Goal: Task Accomplishment & Management: Manage account settings

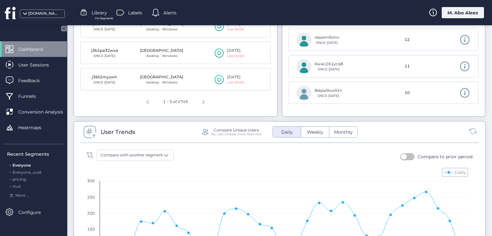
scroll to position [384, 0]
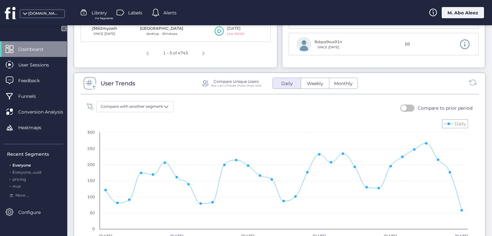
click at [316, 82] on span "Weekly" at bounding box center [315, 83] width 24 height 7
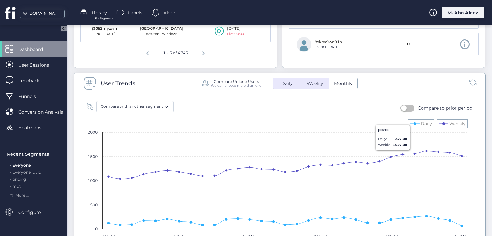
click at [349, 84] on span "Monthly" at bounding box center [343, 83] width 26 height 7
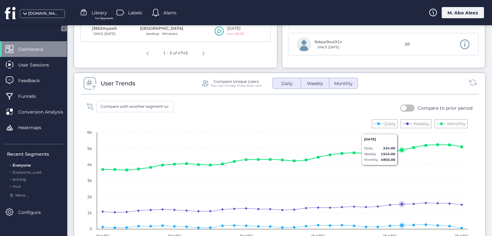
scroll to position [416, 0]
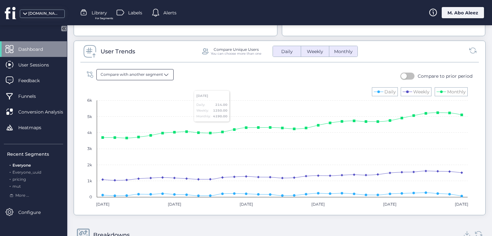
click at [163, 73] on span at bounding box center [166, 74] width 6 height 6
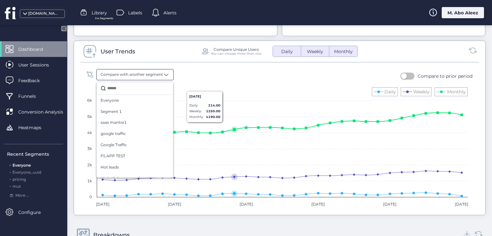
click at [236, 107] on rect at bounding box center [277, 148] width 387 height 128
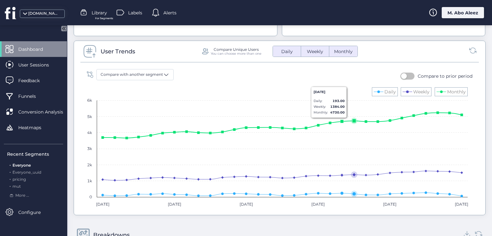
scroll to position [384, 0]
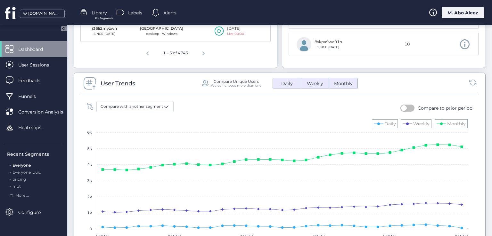
click at [407, 105] on button "button" at bounding box center [407, 108] width 14 height 7
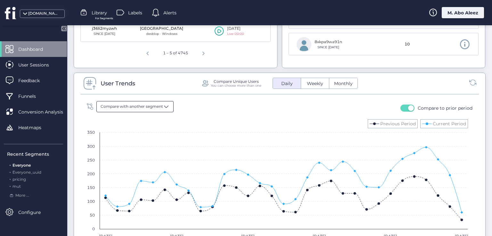
click at [163, 105] on span at bounding box center [166, 106] width 6 height 6
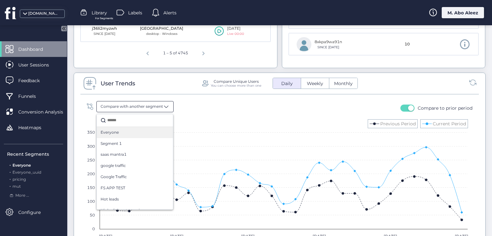
click at [147, 130] on div "Everyone" at bounding box center [134, 133] width 68 height 6
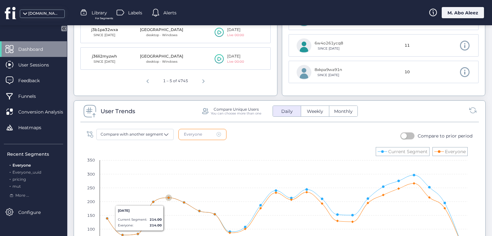
scroll to position [416, 0]
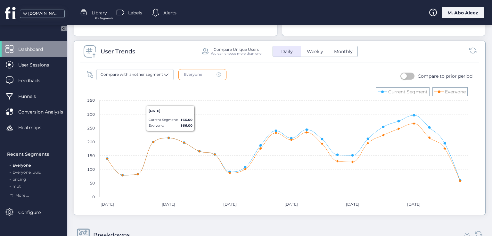
click at [219, 73] on span at bounding box center [218, 74] width 4 height 4
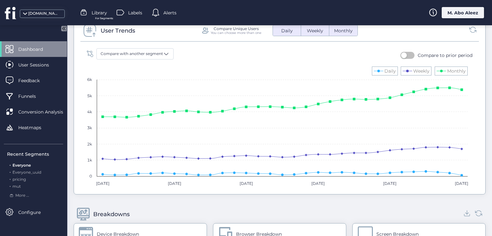
scroll to position [448, 0]
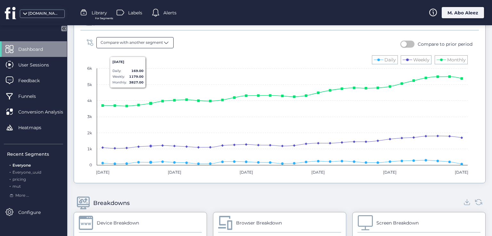
click at [155, 37] on div "Compare with another segment" at bounding box center [134, 42] width 77 height 11
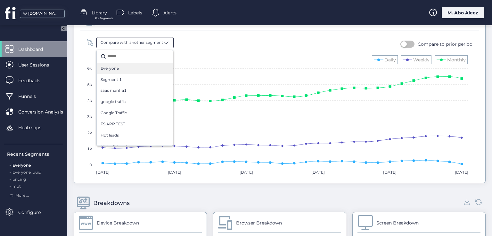
click at [132, 69] on div "Everyone" at bounding box center [134, 69] width 68 height 6
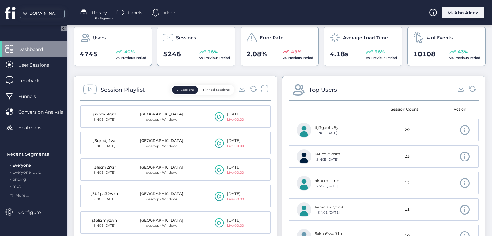
scroll to position [160, 0]
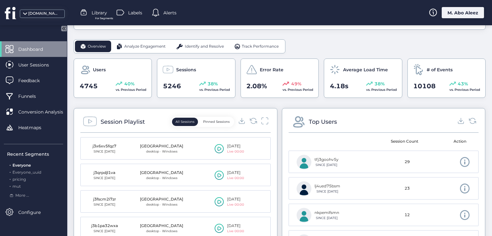
click at [133, 41] on div "Analyze Engagement" at bounding box center [141, 47] width 60 height 12
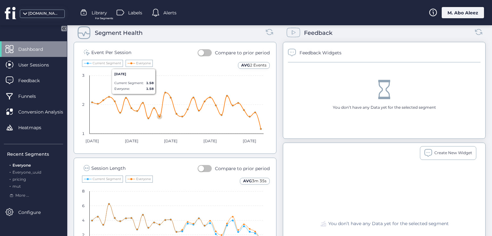
scroll to position [244, 0]
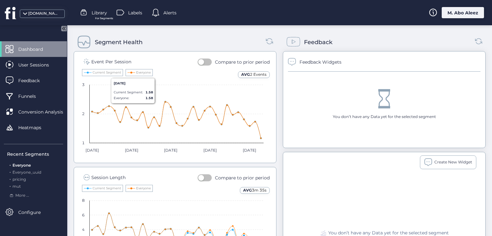
drag, startPoint x: 208, startPoint y: 66, endPoint x: 204, endPoint y: 64, distance: 4.6
click at [204, 64] on fs-compare-period "Compare to prior period" at bounding box center [233, 63] width 72 height 11
click at [204, 64] on button "button" at bounding box center [204, 62] width 14 height 7
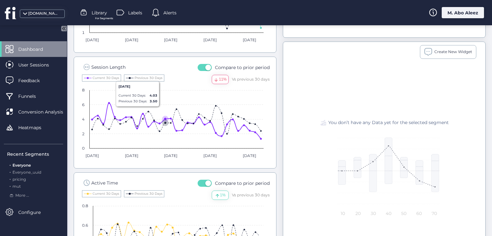
scroll to position [404, 0]
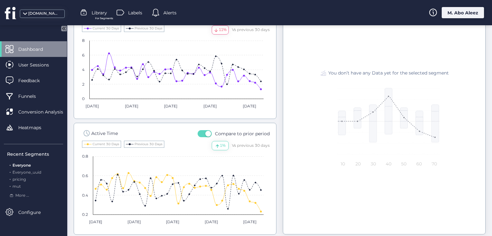
click at [133, 10] on span "Labels" at bounding box center [135, 12] width 14 height 7
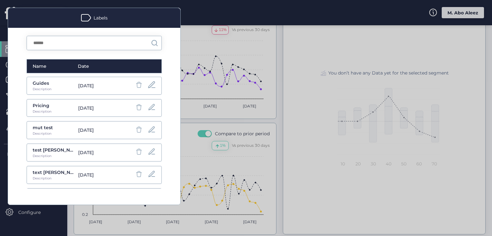
click at [147, 90] on div at bounding box center [151, 86] width 9 height 10
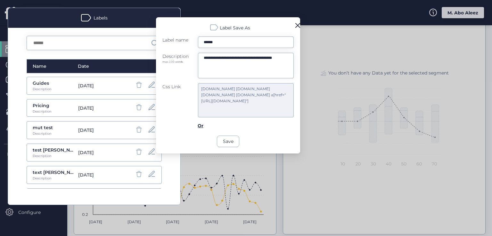
click at [295, 25] on span at bounding box center [297, 25] width 5 height 5
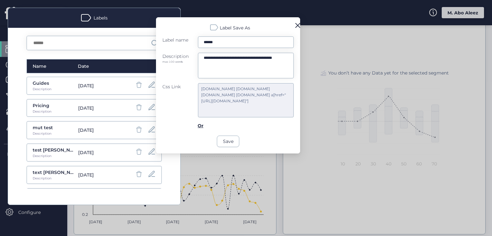
drag, startPoint x: 292, startPoint y: 23, endPoint x: 299, endPoint y: 28, distance: 8.5
click at [293, 28] on div "Label Save As" at bounding box center [227, 28] width 131 height 8
click at [296, 26] on span at bounding box center [297, 25] width 5 height 5
click at [297, 27] on span at bounding box center [297, 25] width 5 height 5
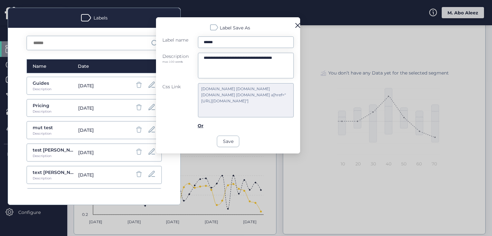
click at [297, 27] on span at bounding box center [297, 25] width 5 height 5
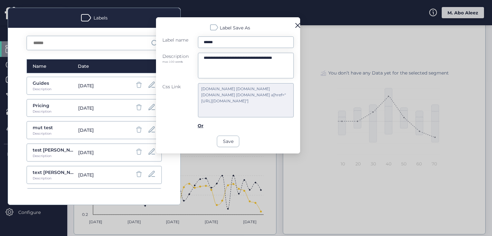
click at [297, 21] on div "**********" at bounding box center [228, 85] width 144 height 136
click at [296, 27] on span at bounding box center [297, 25] width 5 height 5
click at [310, 48] on div at bounding box center [246, 118] width 492 height 236
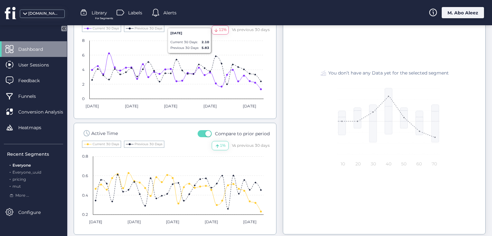
click at [168, 11] on span "Alerts" at bounding box center [169, 12] width 13 height 7
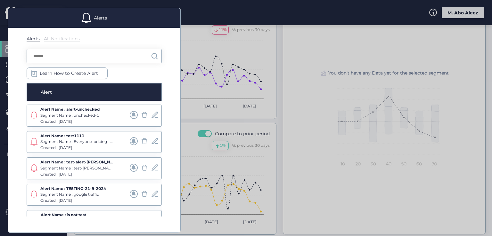
click at [141, 114] on span at bounding box center [144, 115] width 8 height 8
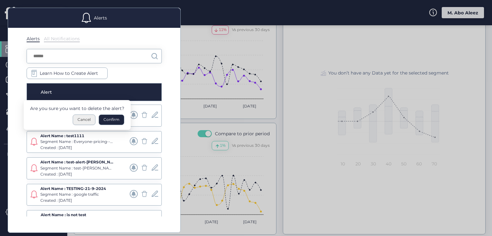
click at [90, 119] on div "Cancel" at bounding box center [84, 120] width 23 height 11
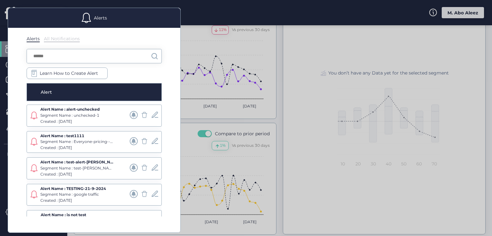
click at [130, 113] on span at bounding box center [134, 115] width 8 height 8
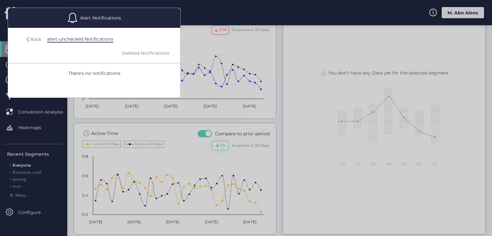
click at [30, 41] on div "Back" at bounding box center [35, 39] width 11 height 7
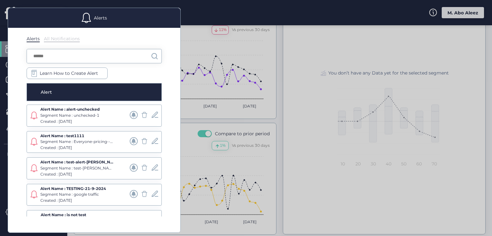
click at [151, 117] on span at bounding box center [155, 115] width 8 height 8
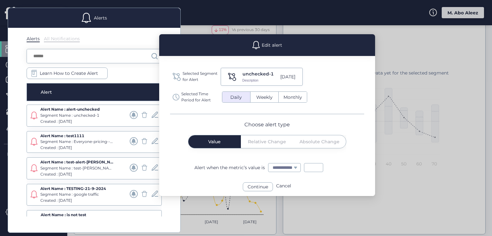
click at [128, 94] on div "Alert" at bounding box center [94, 92] width 135 height 18
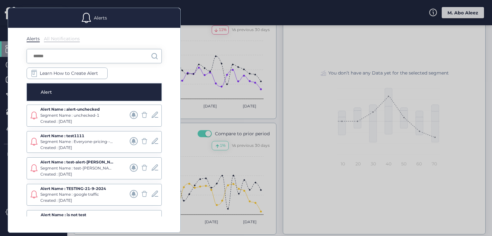
click at [195, 47] on div at bounding box center [246, 118] width 492 height 236
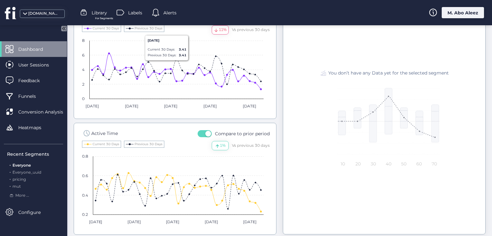
click at [168, 17] on div "Alerts" at bounding box center [164, 13] width 25 height 10
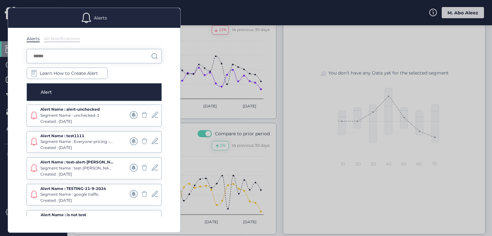
click at [187, 14] on mat-dialog-container "Alerts Alerts All Notifications Learn How to Create Alert Alert Alert Name : al…" at bounding box center [94, 118] width 188 height 236
click at [125, 11] on div "Alerts" at bounding box center [94, 18] width 172 height 20
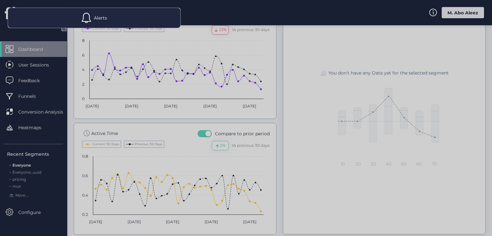
click at [148, 52] on div at bounding box center [246, 118] width 492 height 236
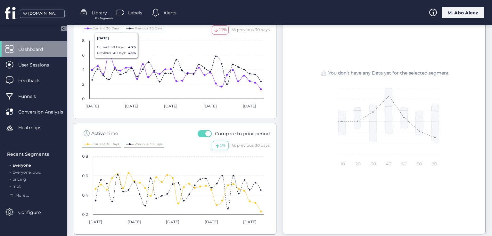
click at [133, 12] on span "Labels" at bounding box center [135, 12] width 14 height 7
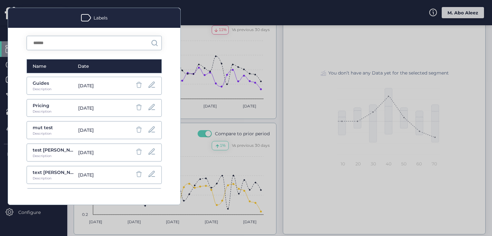
click at [139, 85] on div at bounding box center [145, 85] width 21 height 9
click at [147, 87] on span at bounding box center [151, 85] width 9 height 9
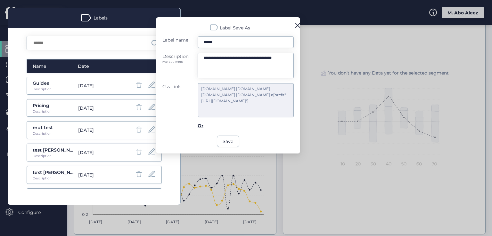
click at [191, 139] on form "**********" at bounding box center [227, 91] width 131 height 111
click at [111, 87] on div "[DATE]" at bounding box center [99, 85] width 43 height 7
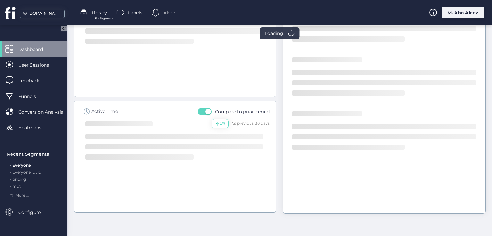
scroll to position [381, 0]
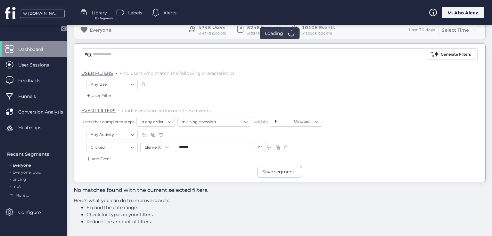
scroll to position [36, 0]
click at [36, 44] on div "Dashboard" at bounding box center [33, 49] width 67 height 16
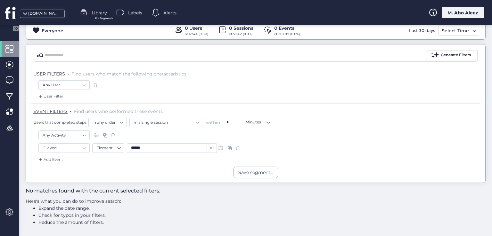
click at [12, 48] on span at bounding box center [9, 49] width 8 height 8
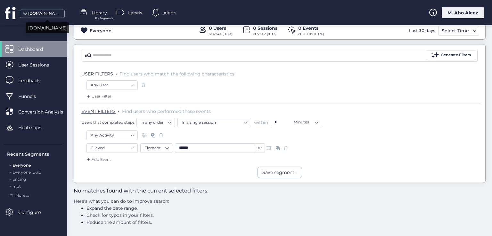
click at [48, 15] on div "[DOMAIN_NAME]" at bounding box center [44, 14] width 32 height 6
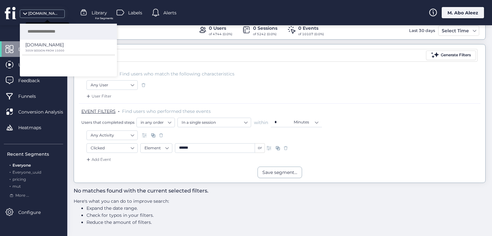
click at [48, 15] on div "[DOMAIN_NAME]" at bounding box center [44, 14] width 32 height 6
click at [99, 12] on span "Library" at bounding box center [99, 12] width 15 height 7
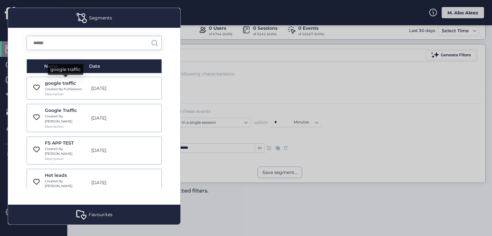
click at [74, 83] on div "google traffic" at bounding box center [66, 83] width 43 height 7
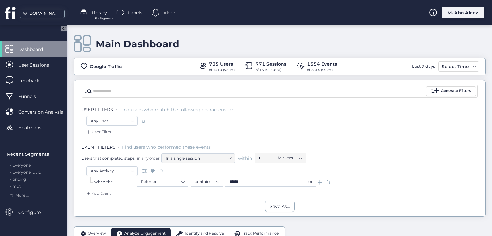
click at [132, 11] on span "Labels" at bounding box center [135, 12] width 14 height 7
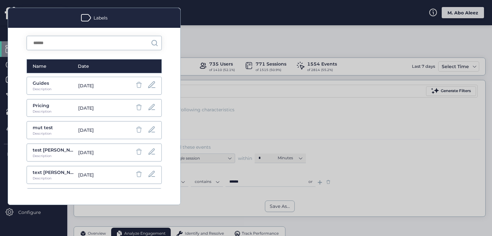
click at [148, 85] on span at bounding box center [151, 85] width 9 height 9
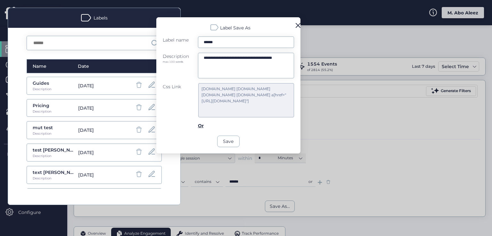
click at [201, 126] on div "Or" at bounding box center [201, 125] width 6 height 7
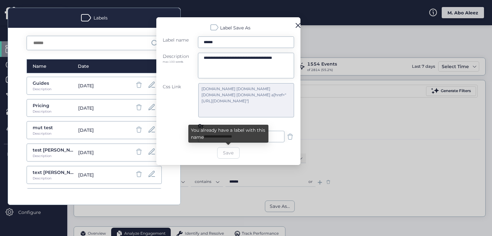
click at [259, 154] on form "**********" at bounding box center [228, 97] width 131 height 122
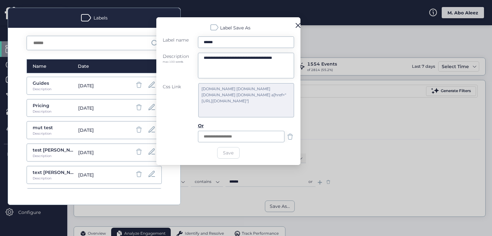
click at [259, 135] on input "text" at bounding box center [241, 137] width 86 height 12
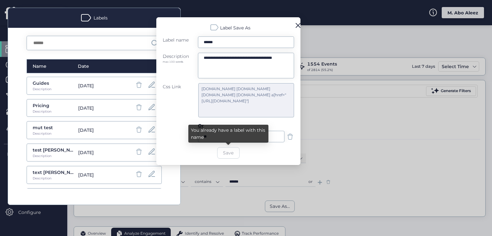
type input "**"
click at [229, 68] on textarea "**********" at bounding box center [246, 66] width 96 height 26
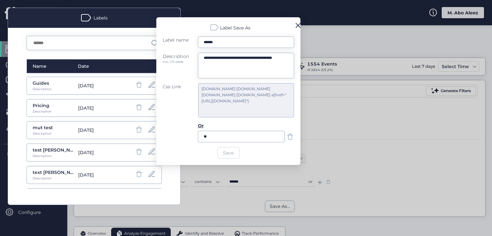
click at [224, 43] on input "******" at bounding box center [246, 42] width 96 height 12
click at [224, 101] on div "[DOMAIN_NAME] [DOMAIN_NAME] [DOMAIN_NAME] [DOMAIN_NAME] a[href="[URL][DOMAIN_NA…" at bounding box center [246, 100] width 96 height 34
click at [225, 64] on textarea "**********" at bounding box center [246, 66] width 96 height 26
type textarea "**********"
click at [226, 44] on input "******" at bounding box center [246, 42] width 96 height 12
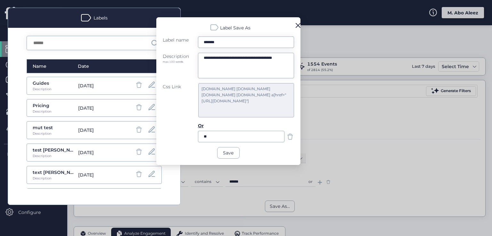
type input "******"
click at [228, 69] on textarea "**********" at bounding box center [246, 66] width 96 height 26
click at [286, 139] on span at bounding box center [290, 137] width 8 height 8
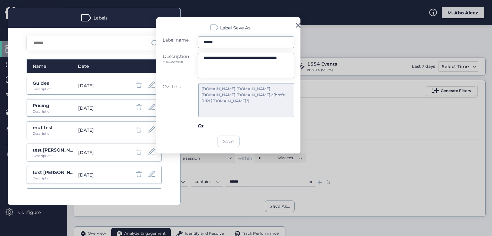
click at [234, 68] on textarea "**********" at bounding box center [246, 66] width 96 height 26
type textarea "**********"
click at [227, 45] on input "******" at bounding box center [246, 42] width 96 height 12
type input "******"
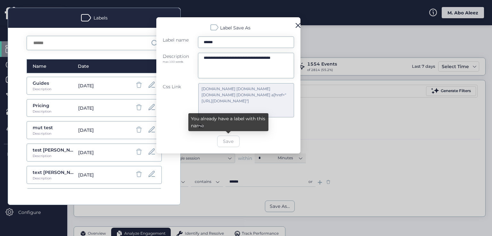
click at [294, 26] on div "**********" at bounding box center [228, 85] width 144 height 136
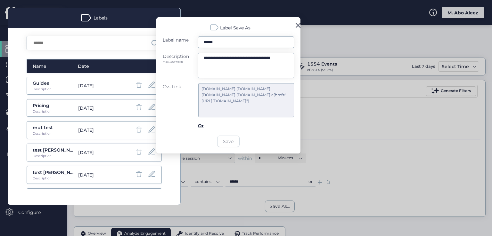
click at [294, 26] on div "**********" at bounding box center [228, 85] width 144 height 136
click at [298, 23] on span at bounding box center [297, 25] width 5 height 5
click at [299, 24] on span at bounding box center [297, 25] width 5 height 5
click at [300, 21] on div "**********" at bounding box center [228, 85] width 144 height 136
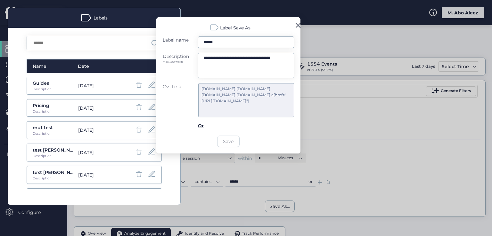
click at [298, 20] on div "**********" at bounding box center [228, 85] width 144 height 136
click at [317, 36] on div at bounding box center [246, 118] width 492 height 236
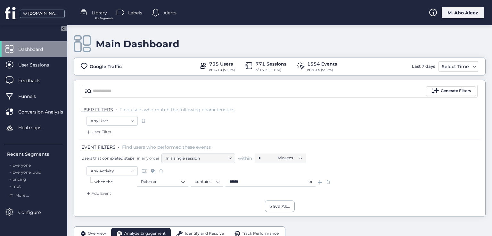
click at [206, 125] on div "Any User" at bounding box center [279, 121] width 386 height 11
click at [133, 15] on span "Labels" at bounding box center [135, 12] width 14 height 7
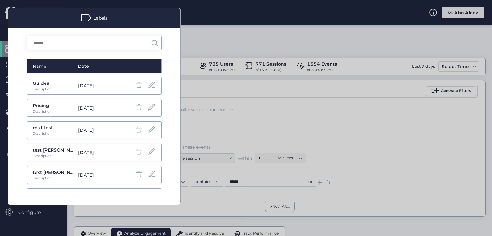
click at [148, 107] on span at bounding box center [151, 107] width 9 height 9
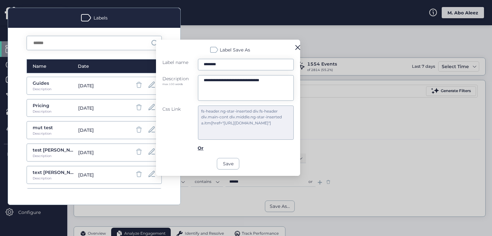
click at [297, 46] on span at bounding box center [297, 47] width 5 height 5
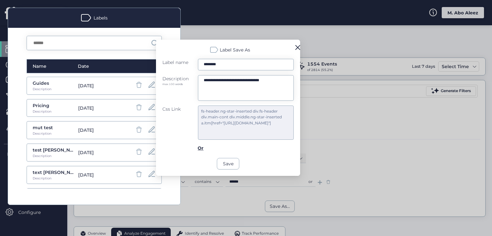
click at [297, 46] on span at bounding box center [297, 47] width 5 height 5
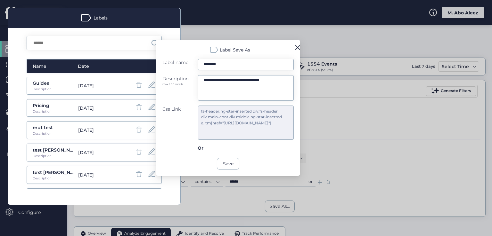
click at [297, 46] on span at bounding box center [297, 47] width 5 height 5
click at [296, 45] on span at bounding box center [297, 47] width 5 height 5
click at [317, 36] on div at bounding box center [246, 118] width 492 height 236
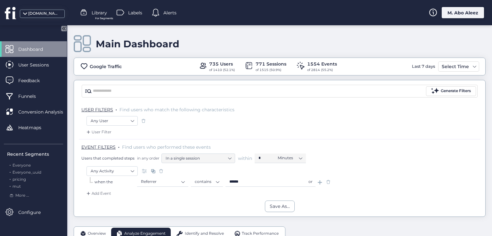
click at [127, 13] on div "Labels" at bounding box center [129, 13] width 26 height 10
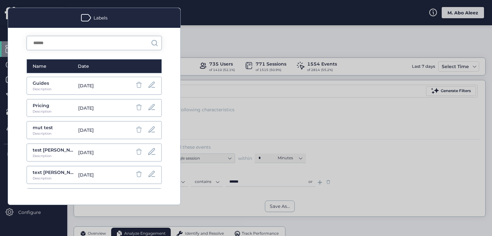
click at [147, 152] on span at bounding box center [151, 152] width 9 height 9
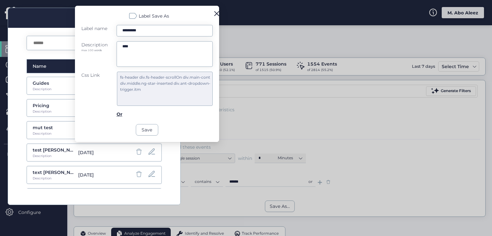
click at [215, 12] on span at bounding box center [216, 13] width 5 height 5
drag, startPoint x: 215, startPoint y: 12, endPoint x: 216, endPoint y: 15, distance: 4.0
click at [216, 15] on span at bounding box center [216, 13] width 5 height 5
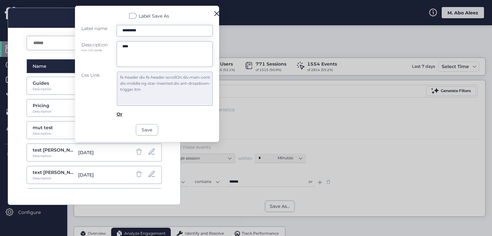
click at [216, 16] on span at bounding box center [216, 13] width 5 height 5
click at [213, 14] on div "Label Save As Label name ******** Description max 100 words **** Css Link fs-he…" at bounding box center [147, 74] width 144 height 136
click at [218, 14] on span at bounding box center [216, 13] width 5 height 5
click at [216, 14] on span at bounding box center [216, 13] width 5 height 5
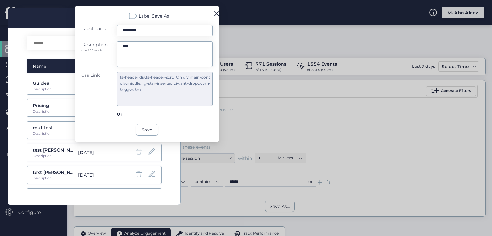
click at [215, 13] on span at bounding box center [216, 13] width 5 height 5
click at [215, 12] on span at bounding box center [216, 13] width 5 height 5
click at [216, 12] on span at bounding box center [216, 13] width 5 height 5
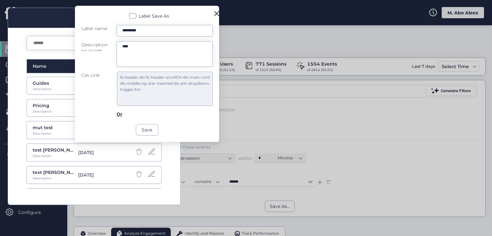
click at [216, 12] on span at bounding box center [216, 13] width 5 height 5
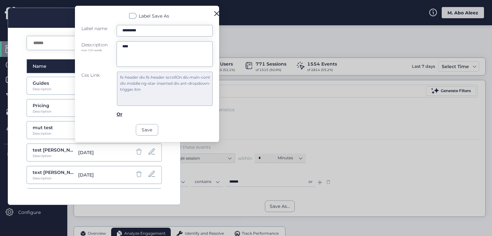
click at [216, 12] on span at bounding box center [216, 13] width 5 height 5
click at [216, 15] on span at bounding box center [216, 13] width 5 height 5
click at [245, 44] on div at bounding box center [246, 118] width 492 height 236
